Goal: Information Seeking & Learning: Check status

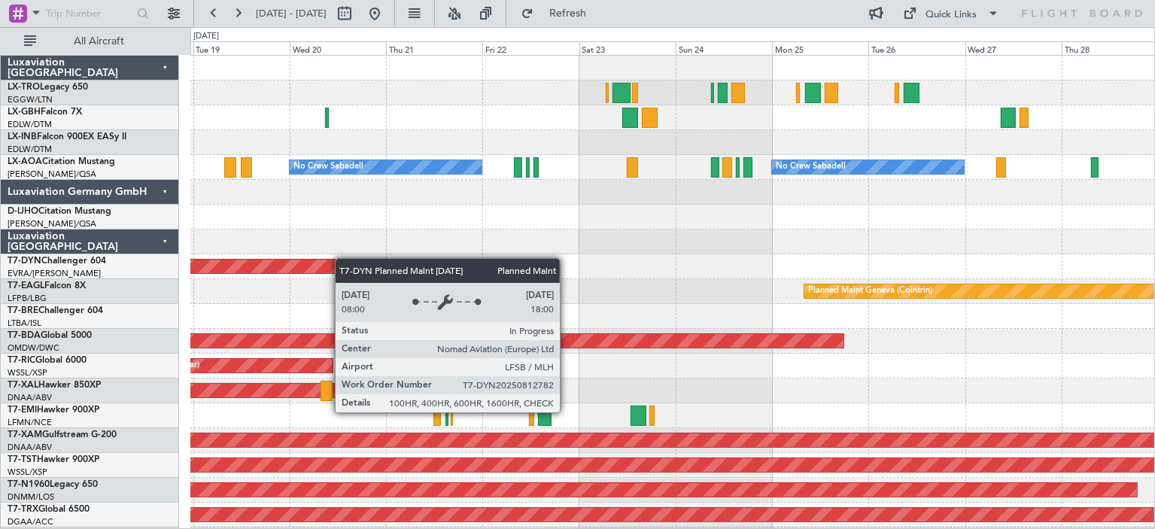
click at [327, 269] on div "No Crew Sabadell No Crew Sabadell No Crew Luxembourg (Findel) Planned Maint [GE…" at bounding box center [672, 478] width 965 height 844
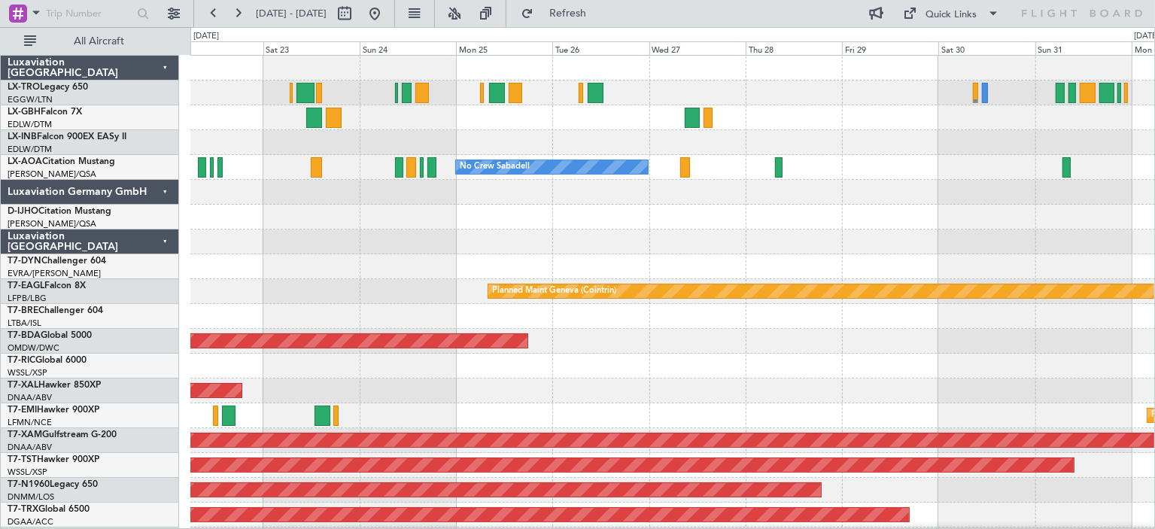
click at [451, 252] on div at bounding box center [672, 241] width 965 height 25
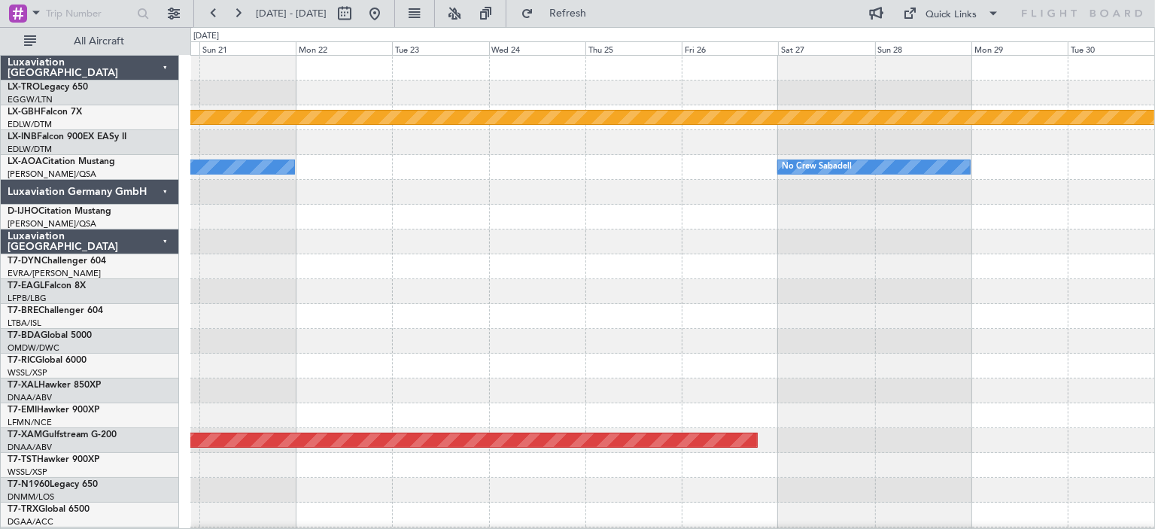
click at [208, 254] on div "Planned Maint Nurnberg No Crew Sabadell No Crew Sabadell Planned Maint [GEOGRAP…" at bounding box center [672, 478] width 965 height 844
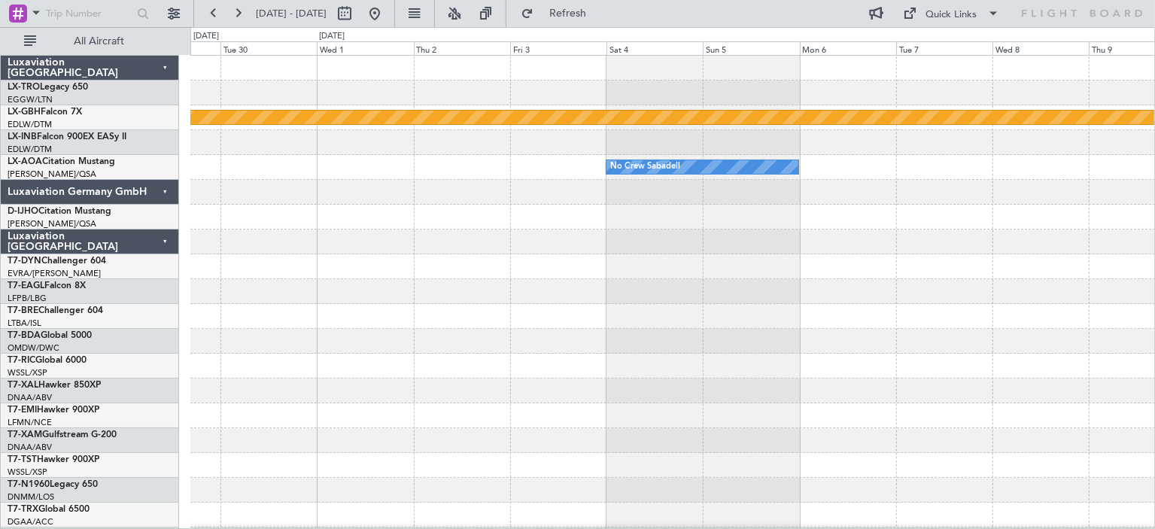
click at [992, 319] on div "Planned Maint Nurnberg No Crew Sabadell No Crew Sabadell No Crew Sabadell Plann…" at bounding box center [672, 478] width 965 height 844
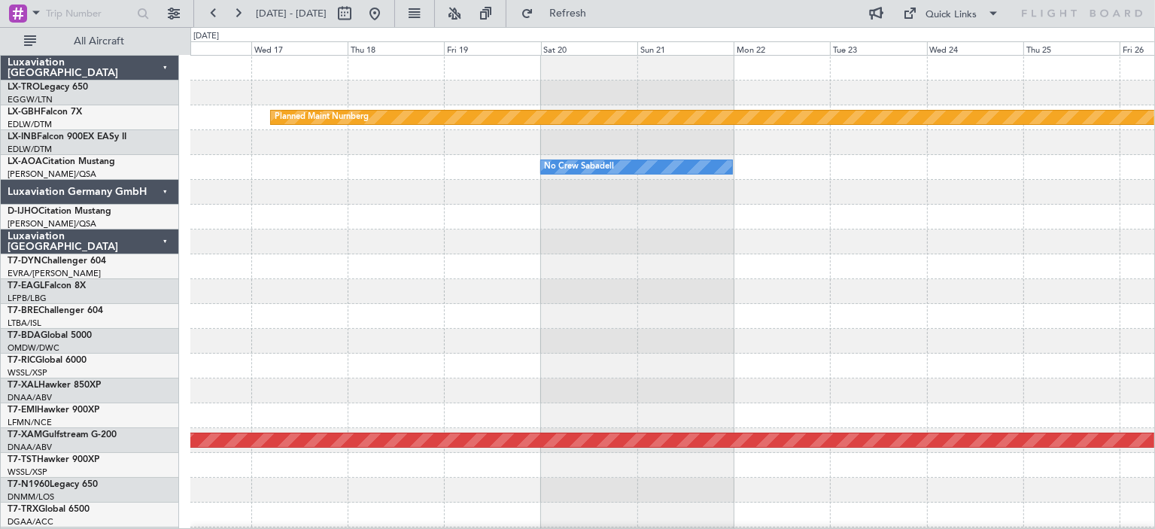
click at [995, 344] on div "Planned Maint Nurnberg No Crew Sabadell No Crew Sabadell No Crew Sabadell Plann…" at bounding box center [672, 478] width 965 height 844
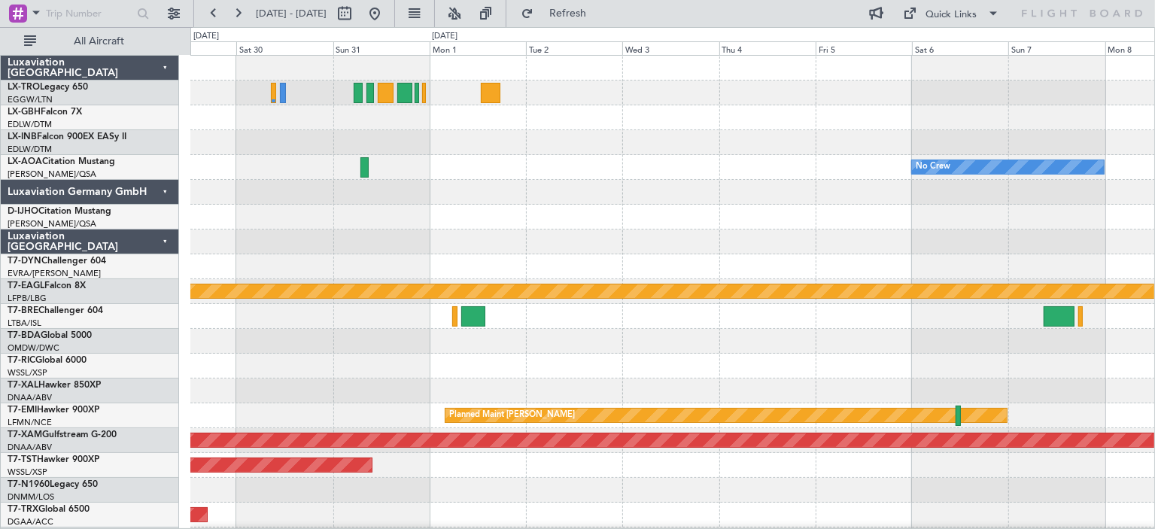
click at [1147, 248] on div "No Crew Planned Maint Geneva ([GEOGRAPHIC_DATA]) Planned Maint [PERSON_NAME] Pl…" at bounding box center [672, 478] width 965 height 844
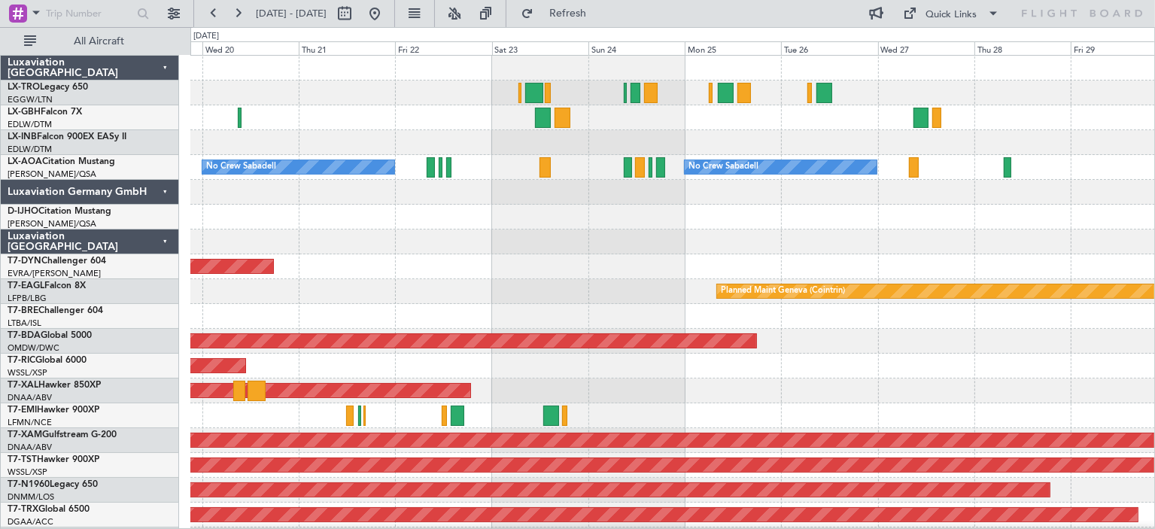
click at [509, 242] on div at bounding box center [672, 241] width 965 height 25
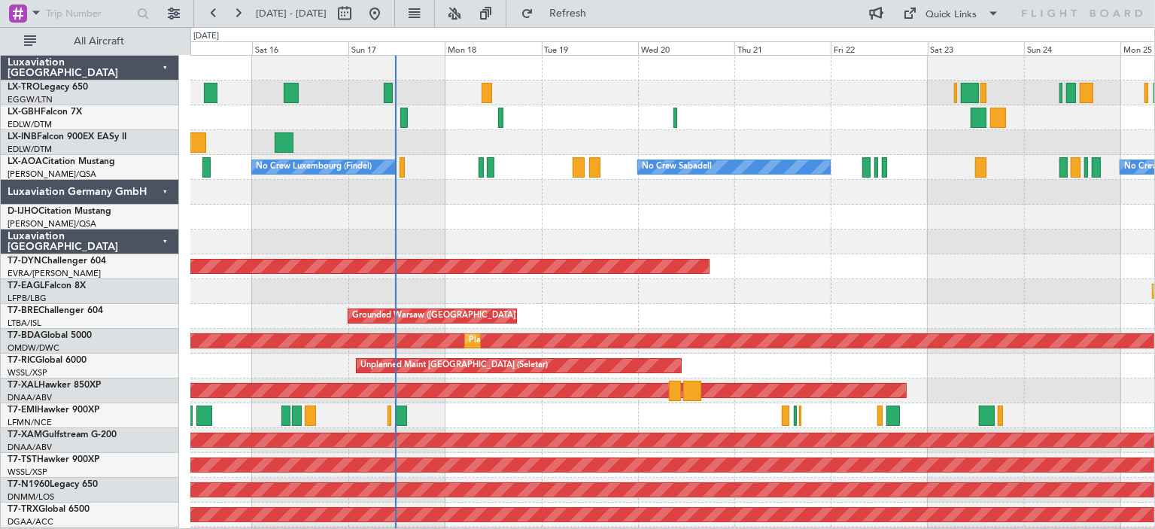
click at [891, 285] on div "Planned Maint Nice ([GEOGRAPHIC_DATA]) No Crew Sabadell No Crew Sabadell No Cre…" at bounding box center [672, 478] width 965 height 844
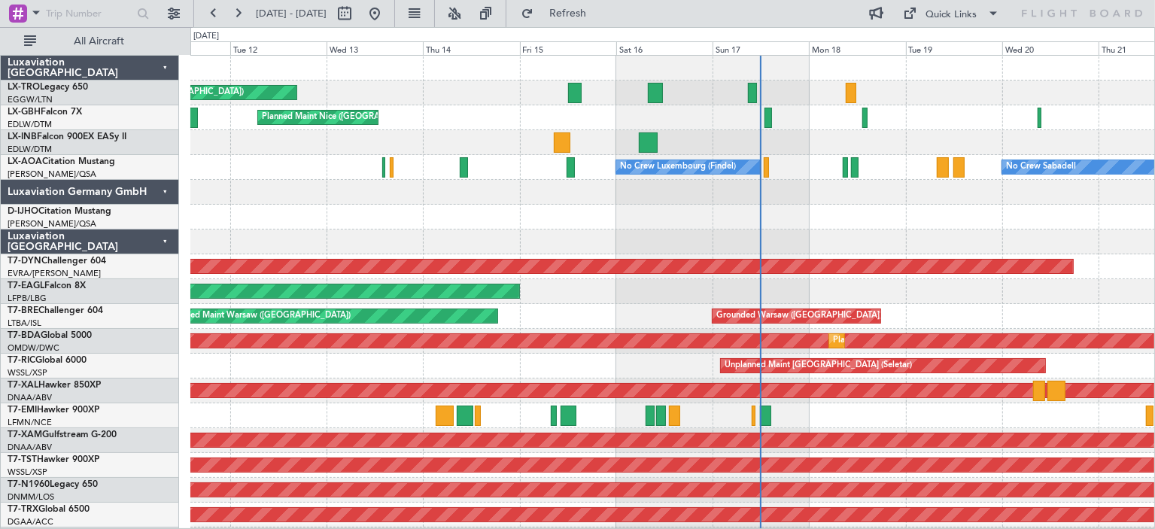
click at [664, 242] on div "Unplanned Maint [GEOGRAPHIC_DATA] ([GEOGRAPHIC_DATA]) [GEOGRAPHIC_DATA] ([GEOGR…" at bounding box center [672, 478] width 965 height 844
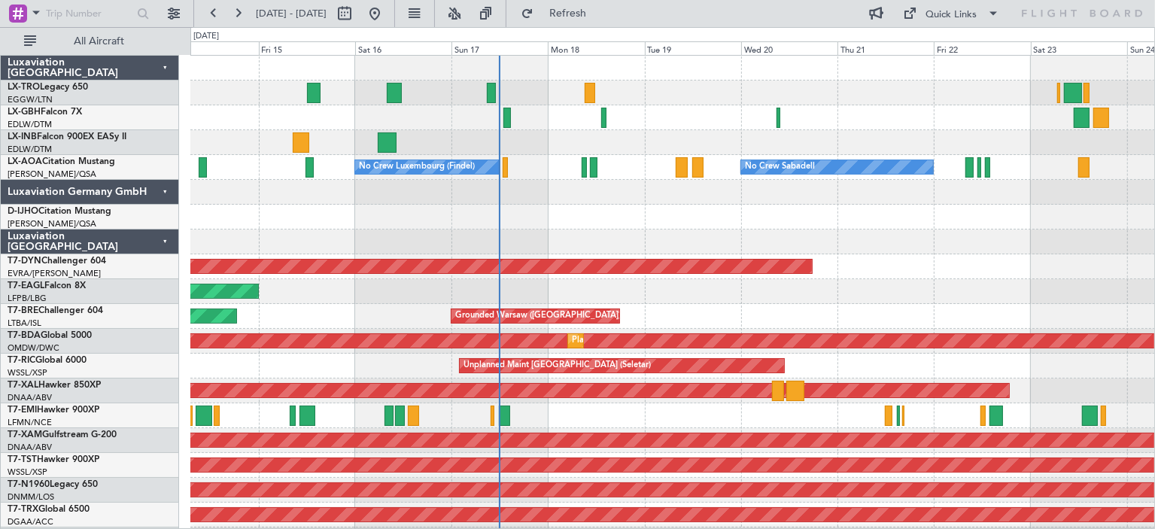
click at [664, 237] on div "Unplanned Maint [GEOGRAPHIC_DATA] ([GEOGRAPHIC_DATA]) [GEOGRAPHIC_DATA] ([GEOGR…" at bounding box center [672, 478] width 965 height 844
